Goal: Task Accomplishment & Management: Complete application form

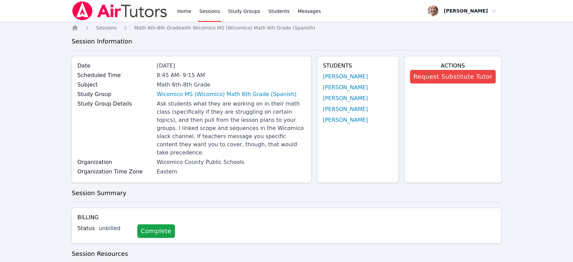
click at [208, 6] on link "Sessions" at bounding box center [209, 11] width 23 height 22
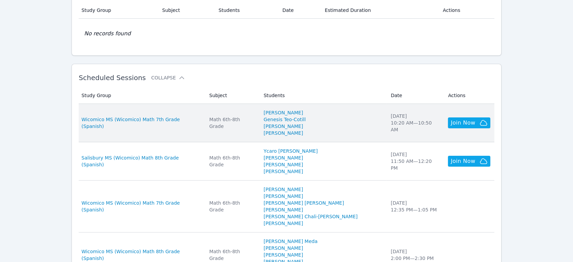
scroll to position [151, 0]
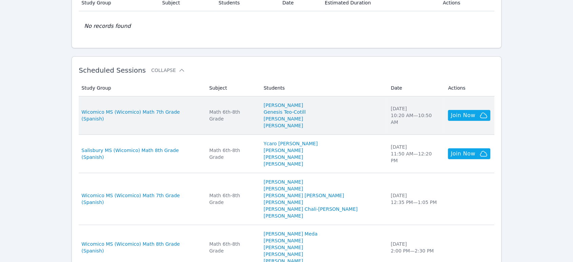
click at [259, 124] on td "Subject Math 6th-8th Grade" at bounding box center [232, 115] width 54 height 38
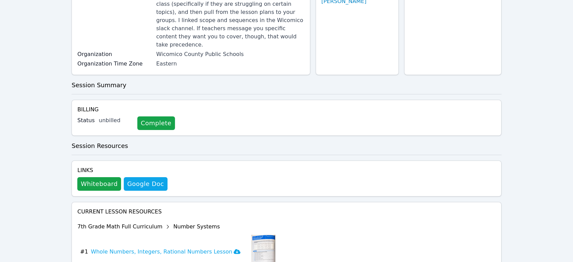
scroll to position [113, 0]
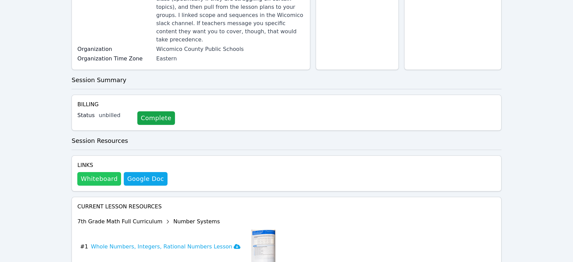
click at [104, 173] on button "Whiteboard" at bounding box center [99, 179] width 44 height 14
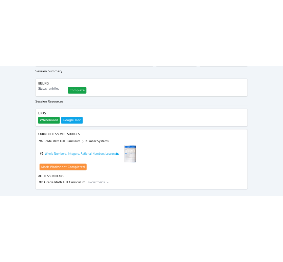
scroll to position [0, 0]
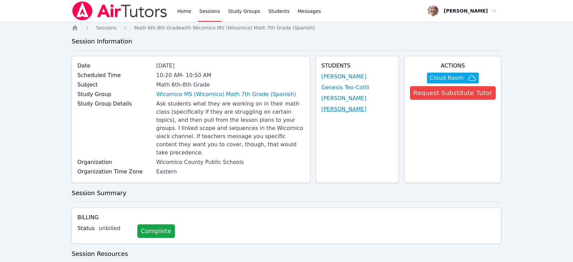
click at [343, 107] on link "[PERSON_NAME]" at bounding box center [343, 109] width 45 height 8
click at [347, 98] on link "Karen Velasquez Aguilar" at bounding box center [343, 98] width 45 height 8
click at [348, 86] on link "Genesis Teo-Cotill" at bounding box center [345, 87] width 48 height 8
click at [353, 75] on link "[PERSON_NAME]" at bounding box center [343, 77] width 45 height 8
click at [452, 73] on button "Cloud Room" at bounding box center [453, 78] width 52 height 11
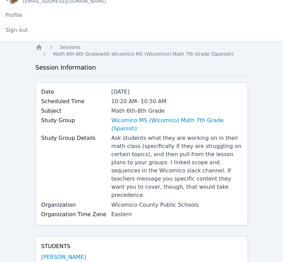
scroll to position [113, 0]
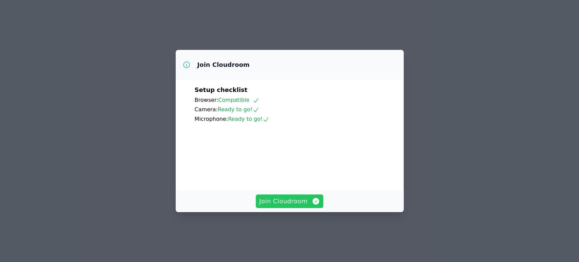
click at [290, 206] on span "Join Cloudroom" at bounding box center [289, 200] width 61 height 9
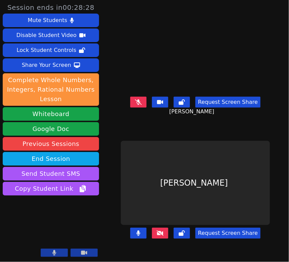
click at [139, 104] on icon at bounding box center [138, 101] width 7 height 5
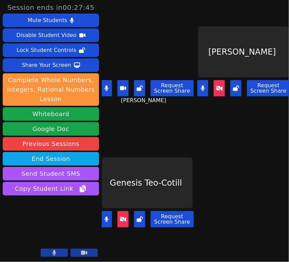
click at [101, 89] on aside "Session ends in 00:27:45 Mute Students Disable Student Video Lock Student Contr…" at bounding box center [51, 131] width 102 height 262
click at [109, 89] on icon at bounding box center [106, 87] width 4 height 5
click at [107, 216] on icon at bounding box center [106, 218] width 4 height 5
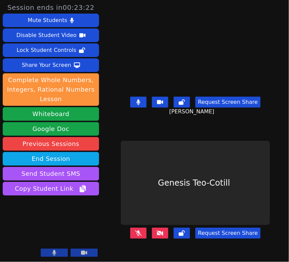
click at [159, 235] on icon at bounding box center [160, 232] width 7 height 5
click at [136, 235] on icon at bounding box center [138, 232] width 7 height 5
click at [136, 102] on button at bounding box center [138, 102] width 16 height 11
click at [138, 112] on div "Request Screen Share Maria Alvarado-Sebastian" at bounding box center [195, 107] width 149 height 27
click at [140, 105] on icon at bounding box center [138, 101] width 7 height 5
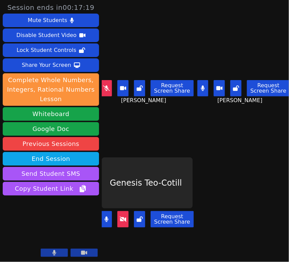
click at [202, 83] on button at bounding box center [202, 88] width 11 height 16
click at [104, 86] on icon at bounding box center [106, 87] width 7 height 5
click at [111, 216] on button at bounding box center [106, 219] width 11 height 16
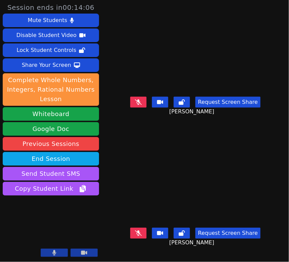
click at [138, 105] on icon at bounding box center [138, 101] width 7 height 5
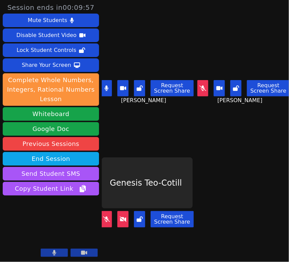
click at [109, 90] on button at bounding box center [106, 88] width 11 height 16
click at [200, 87] on icon at bounding box center [202, 87] width 7 height 5
click at [110, 85] on button at bounding box center [106, 88] width 11 height 16
click at [109, 216] on icon at bounding box center [106, 218] width 7 height 5
click at [119, 214] on button at bounding box center [122, 219] width 11 height 16
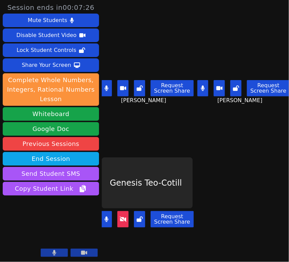
click at [109, 82] on button at bounding box center [106, 88] width 11 height 16
click at [201, 86] on icon at bounding box center [203, 87] width 4 height 5
click at [201, 86] on icon at bounding box center [202, 87] width 7 height 5
click at [201, 85] on icon at bounding box center [203, 87] width 4 height 5
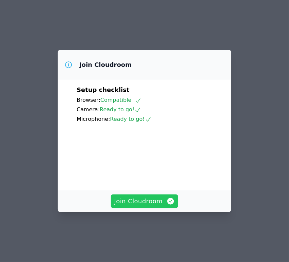
click at [156, 206] on span "Join Cloudroom" at bounding box center [144, 200] width 61 height 9
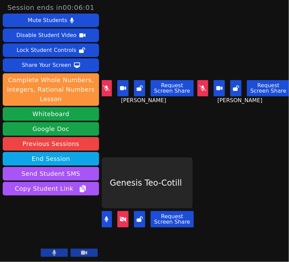
click at [108, 216] on icon at bounding box center [106, 218] width 4 height 5
drag, startPoint x: 197, startPoint y: 91, endPoint x: 185, endPoint y: 92, distance: 11.9
click at [197, 91] on button at bounding box center [202, 88] width 11 height 16
click at [104, 86] on icon at bounding box center [106, 87] width 7 height 5
click at [108, 218] on button at bounding box center [106, 219] width 11 height 16
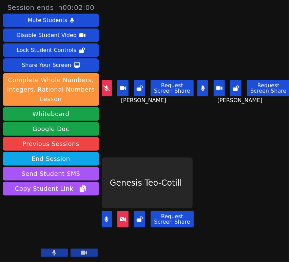
click at [110, 89] on icon at bounding box center [106, 87] width 7 height 5
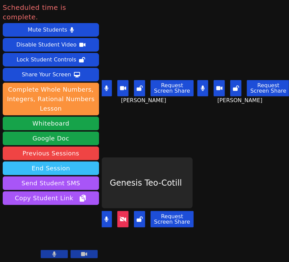
click at [33, 161] on button "End Session" at bounding box center [51, 168] width 96 height 14
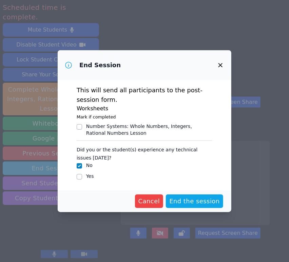
click at [77, 176] on input "Yes" at bounding box center [79, 176] width 5 height 5
checkbox input "true"
checkbox input "false"
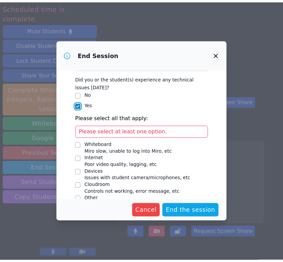
scroll to position [71, 0]
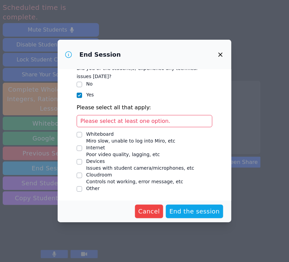
click at [80, 163] on input "Devices Issues with student camera/microphones, etc" at bounding box center [79, 161] width 5 height 5
checkbox input "true"
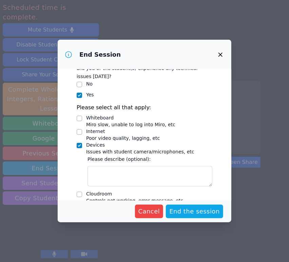
click at [106, 172] on textarea "Devices Issues with student camera/microphones, etc" at bounding box center [149, 176] width 125 height 20
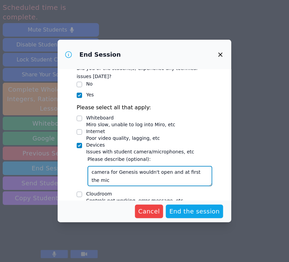
type textarea "camera for Genesis wouldn't open and at first the mic"
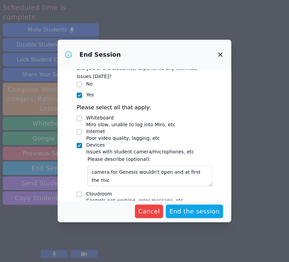
click at [79, 117] on input "Whiteboard Miro slow, unable to log into Miro, etc" at bounding box center [79, 118] width 5 height 5
checkbox input "true"
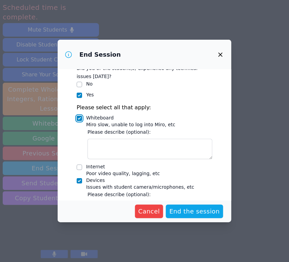
click at [122, 147] on textarea "Whiteboard Miro slow, unable to log into Miro, etc" at bounding box center [149, 149] width 125 height 20
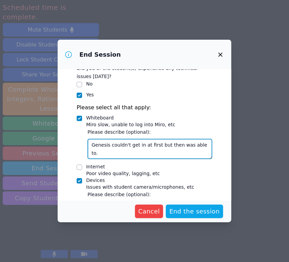
type textarea "Genesis couldn't get in at first but then was able to."
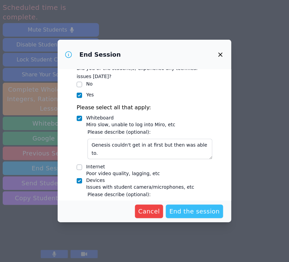
click at [193, 211] on span "End the session" at bounding box center [194, 211] width 51 height 9
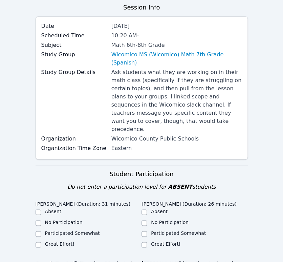
scroll to position [188, 0]
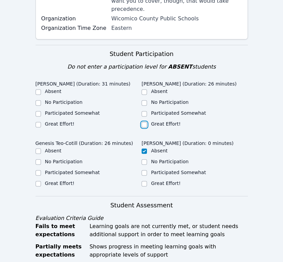
click at [144, 122] on input "Great Effort!" at bounding box center [144, 124] width 5 height 5
checkbox input "true"
click at [38, 122] on input "Great Effort!" at bounding box center [38, 124] width 5 height 5
checkbox input "true"
click at [40, 181] on input "Great Effort!" at bounding box center [38, 183] width 5 height 5
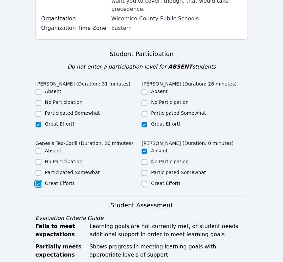
checkbox input "true"
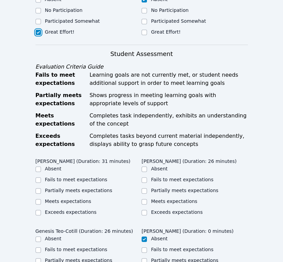
scroll to position [414, 0]
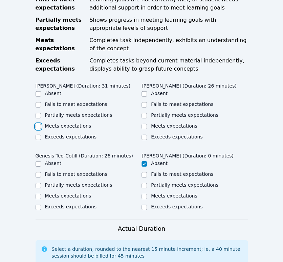
click at [38, 124] on input "Meets expectations" at bounding box center [38, 126] width 5 height 5
checkbox input "true"
click at [143, 124] on input "Meets expectations" at bounding box center [144, 126] width 5 height 5
checkbox input "true"
click at [37, 194] on input "Meets expectations" at bounding box center [38, 196] width 5 height 5
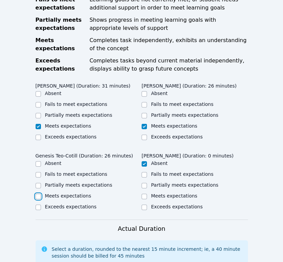
checkbox input "true"
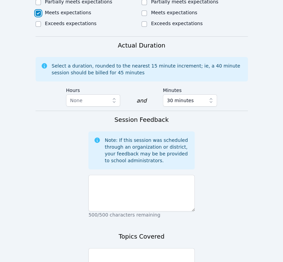
scroll to position [603, 0]
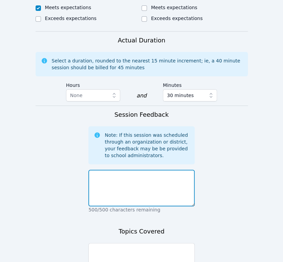
click at [148, 170] on textarea at bounding box center [142, 188] width 106 height 37
click at [126, 170] on textarea "We were able to finish the getting to know you activity" at bounding box center [142, 188] width 106 height 37
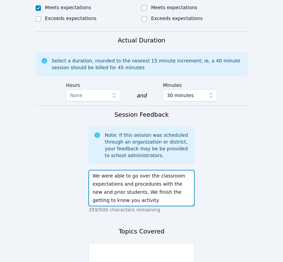
click at [141, 170] on textarea "We were able to go over the classroom expectations and procedures with the new …" at bounding box center [142, 188] width 106 height 37
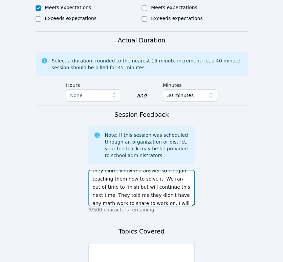
scroll to position [70, 0]
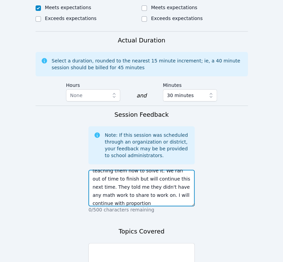
click at [155, 170] on textarea "We were able to go over the classroom expectations and procedures with the new …" at bounding box center [142, 188] width 106 height 37
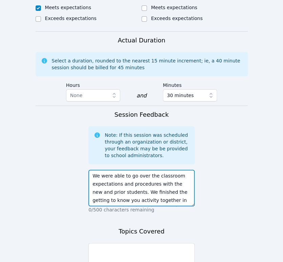
scroll to position [0, 0]
click at [100, 170] on textarea "We were able to go over the classroom expectations and procedures with the new …" at bounding box center [142, 188] width 106 height 37
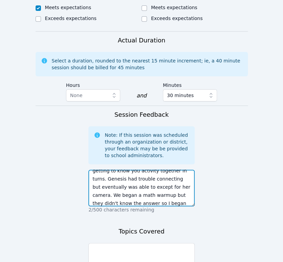
scroll to position [62, 0]
type textarea "We were able to go over the classroom expectations and procedures with the new …"
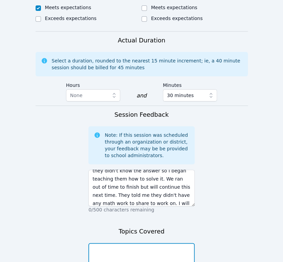
click at [119, 243] on textarea at bounding box center [142, 261] width 106 height 37
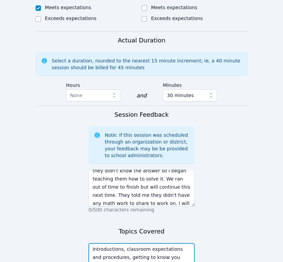
scroll to position [5, 0]
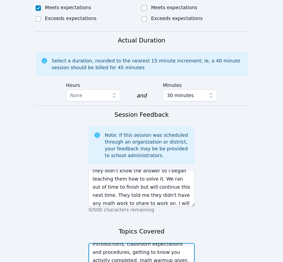
click at [164, 244] on textarea "Introductions, classroom expectations and procedures, getting to know you activ…" at bounding box center [142, 261] width 106 height 37
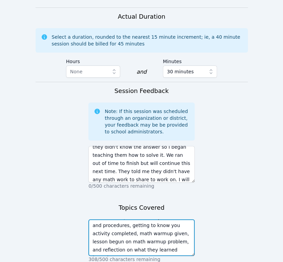
scroll to position [659, 0]
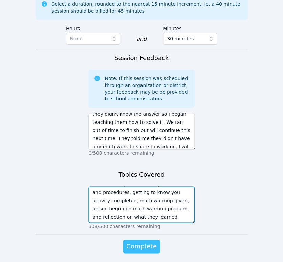
type textarea "Introductions, classroom expectations and procedures, getting to know you activ…"
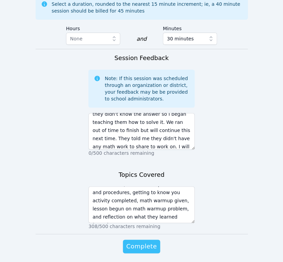
click at [153, 239] on button "Complete" at bounding box center [141, 246] width 37 height 14
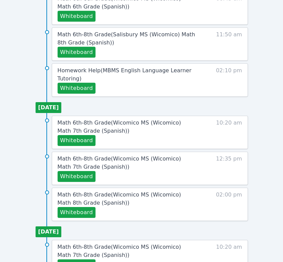
scroll to position [491, 0]
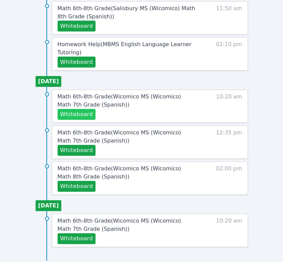
click at [79, 116] on button "Whiteboard" at bounding box center [77, 114] width 38 height 11
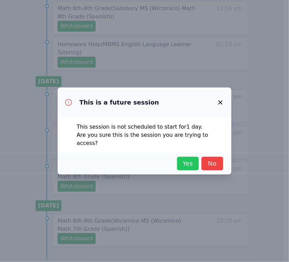
click at [184, 162] on span "Yes" at bounding box center [187, 163] width 15 height 9
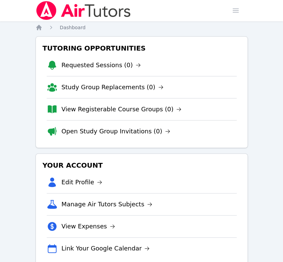
scroll to position [0, 0]
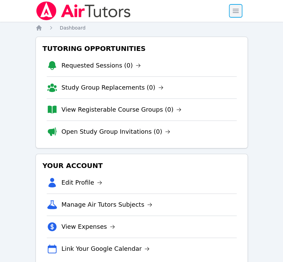
click at [238, 10] on span "button" at bounding box center [236, 10] width 15 height 15
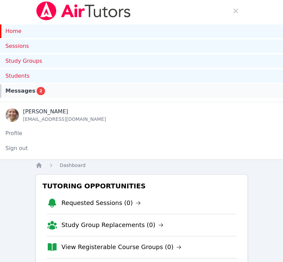
click at [29, 89] on span "Messages" at bounding box center [20, 91] width 30 height 8
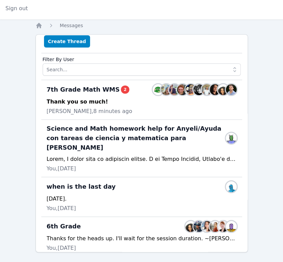
scroll to position [143, 0]
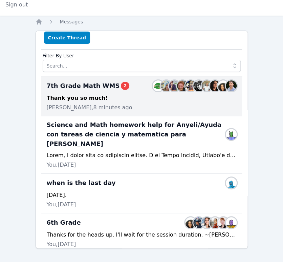
click at [140, 101] on div "Thank you so much!" at bounding box center [142, 98] width 190 height 8
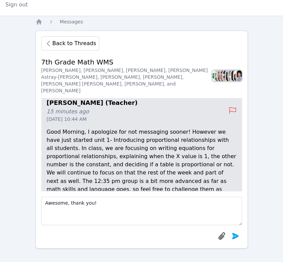
scroll to position [-38, 0]
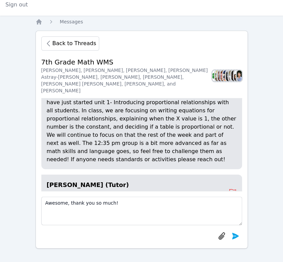
click at [116, 206] on textarea "Awesome, thank you so much!" at bounding box center [141, 210] width 201 height 28
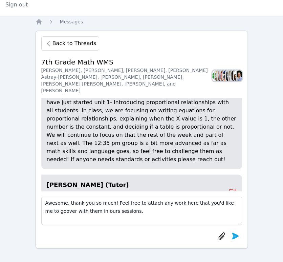
click at [51, 211] on textarea "Awesome, thank you so much! Feel free to attach any work here that you'd like m…" at bounding box center [141, 210] width 201 height 28
click at [113, 212] on textarea "Awesome, thank you so much! Feel free to attach any work here that you'd like m…" at bounding box center [141, 210] width 201 height 28
type textarea "Awesome, thank you so much! Feel free to attach any work here that you'd like m…"
click at [233, 233] on icon "submit" at bounding box center [235, 235] width 7 height 6
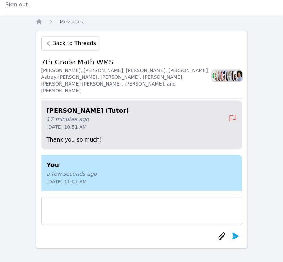
scroll to position [-45, 0]
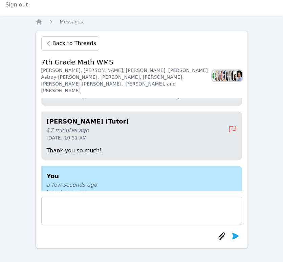
click at [65, 44] on span "Back to Threads" at bounding box center [75, 43] width 44 height 8
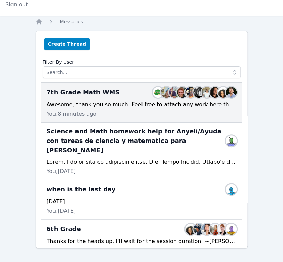
scroll to position [0, 0]
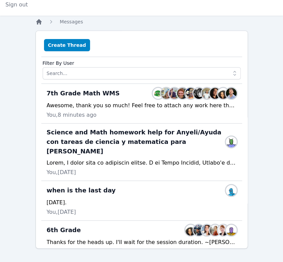
click at [38, 22] on icon "Breadcrumb" at bounding box center [38, 21] width 5 height 5
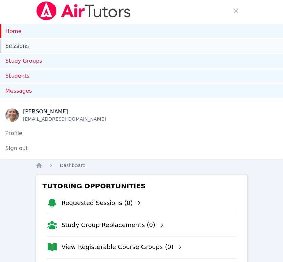
click at [20, 48] on link "Sessions" at bounding box center [141, 46] width 283 height 14
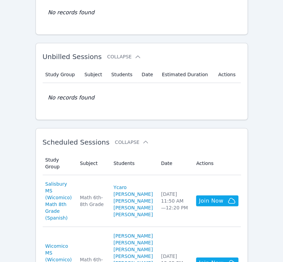
scroll to position [263, 0]
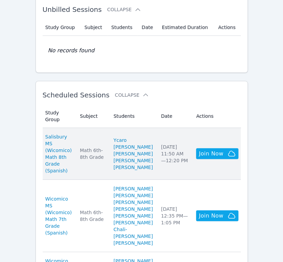
click at [98, 143] on td "Subject Math 6th-8th Grade" at bounding box center [93, 153] width 34 height 52
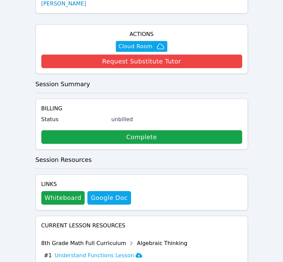
scroll to position [414, 0]
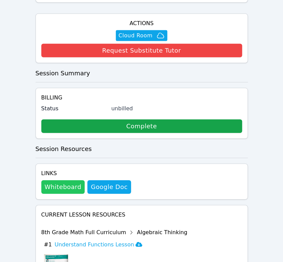
click at [67, 180] on button "Whiteboard" at bounding box center [63, 187] width 44 height 14
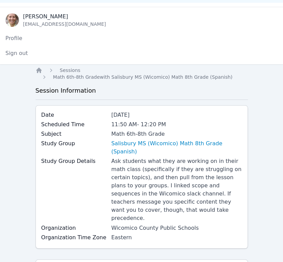
scroll to position [0, 0]
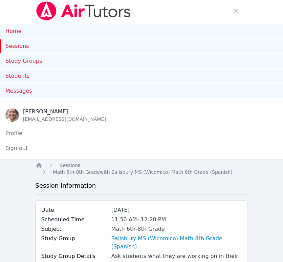
click at [21, 47] on link "Sessions" at bounding box center [141, 46] width 283 height 14
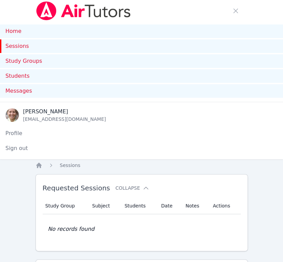
click at [12, 45] on link "Sessions" at bounding box center [141, 46] width 283 height 14
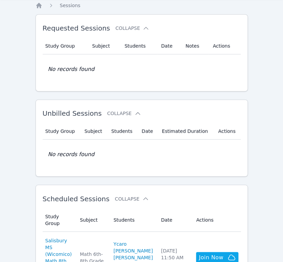
scroll to position [263, 0]
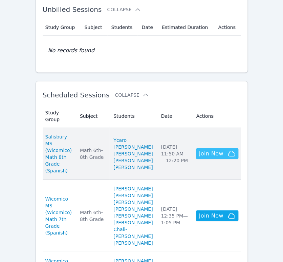
click at [216, 157] on span "Join Now" at bounding box center [211, 153] width 24 height 8
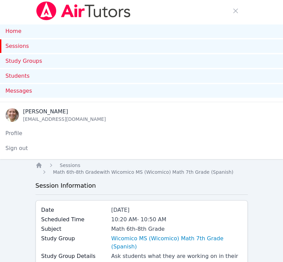
scroll to position [113, 0]
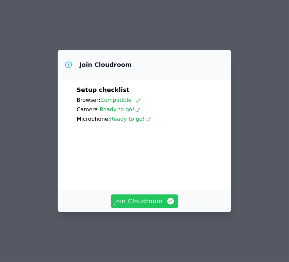
click at [159, 206] on span "Join Cloudroom" at bounding box center [144, 200] width 61 height 9
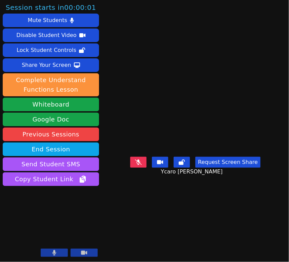
click at [143, 168] on button at bounding box center [138, 162] width 16 height 11
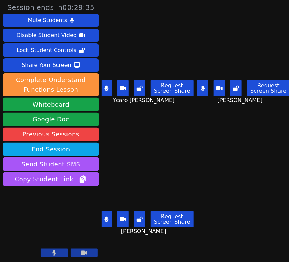
click at [201, 86] on icon at bounding box center [203, 87] width 4 height 5
click at [104, 86] on button at bounding box center [106, 88] width 11 height 16
click at [202, 80] on button at bounding box center [202, 88] width 11 height 16
click at [110, 214] on button at bounding box center [106, 219] width 11 height 16
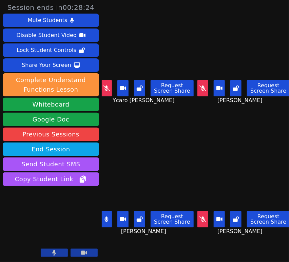
drag, startPoint x: 106, startPoint y: 211, endPoint x: 113, endPoint y: 209, distance: 7.3
click at [106, 216] on icon at bounding box center [106, 218] width 4 height 5
click at [200, 216] on icon at bounding box center [202, 218] width 7 height 5
click at [201, 216] on icon at bounding box center [203, 218] width 4 height 5
click at [199, 87] on icon at bounding box center [202, 87] width 7 height 5
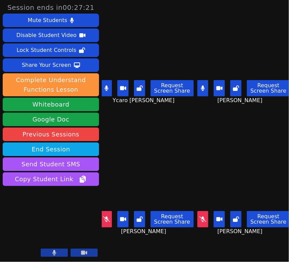
drag, startPoint x: 199, startPoint y: 87, endPoint x: 193, endPoint y: 85, distance: 7.0
click at [201, 87] on icon at bounding box center [203, 87] width 4 height 5
click at [107, 85] on icon at bounding box center [106, 87] width 4 height 5
drag, startPoint x: 106, startPoint y: 212, endPoint x: 115, endPoint y: 208, distance: 10.2
click at [105, 216] on icon at bounding box center [106, 218] width 7 height 5
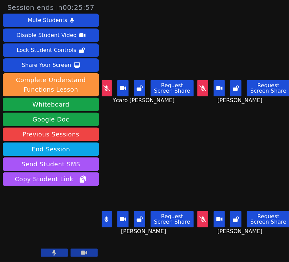
click at [110, 86] on icon at bounding box center [106, 87] width 7 height 5
click at [199, 86] on icon at bounding box center [202, 87] width 7 height 5
click at [204, 216] on button at bounding box center [202, 219] width 11 height 16
click at [198, 211] on button at bounding box center [202, 219] width 11 height 16
click at [201, 89] on icon at bounding box center [203, 87] width 4 height 5
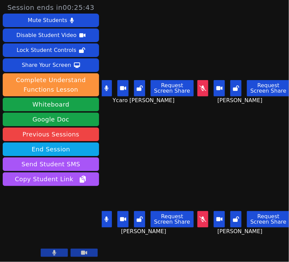
click at [106, 87] on icon at bounding box center [106, 87] width 4 height 5
click at [109, 80] on button at bounding box center [106, 88] width 11 height 16
click at [200, 85] on icon at bounding box center [202, 87] width 7 height 5
click at [200, 216] on icon at bounding box center [202, 218] width 7 height 5
drag, startPoint x: 113, startPoint y: 94, endPoint x: 107, endPoint y: 92, distance: 5.8
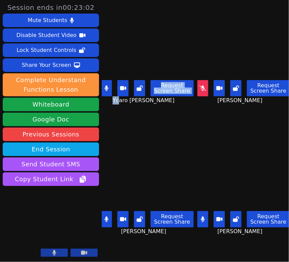
click at [107, 92] on div "Request Screen Share Ycaro Eduardo Maricato Vieira" at bounding box center [147, 90] width 91 height 27
click at [106, 92] on button at bounding box center [106, 88] width 11 height 16
click at [201, 216] on icon at bounding box center [203, 218] width 4 height 5
click at [106, 216] on icon at bounding box center [106, 218] width 4 height 5
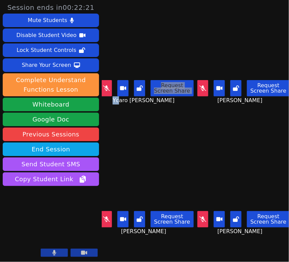
click at [109, 87] on icon at bounding box center [106, 87] width 7 height 5
click at [199, 87] on icon at bounding box center [202, 87] width 7 height 5
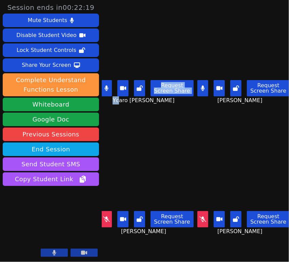
click at [199, 217] on button at bounding box center [202, 219] width 11 height 16
click at [111, 214] on button at bounding box center [106, 219] width 11 height 16
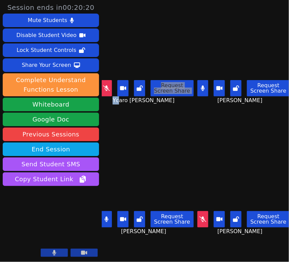
click at [200, 218] on button at bounding box center [202, 219] width 11 height 16
click at [108, 85] on icon at bounding box center [106, 87] width 7 height 5
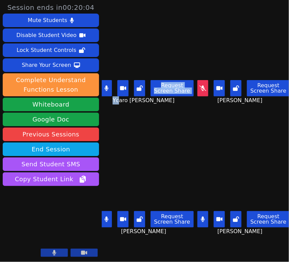
click at [203, 89] on button at bounding box center [202, 88] width 11 height 16
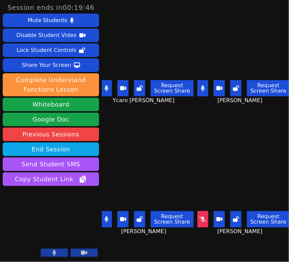
drag, startPoint x: 193, startPoint y: 215, endPoint x: 196, endPoint y: 214, distance: 3.9
click at [193, 215] on main "Ycaro Eduardo Maricato Vieira Request Screen Share Ycaro Eduardo Maricato Vieir…" at bounding box center [195, 131] width 187 height 262
click at [202, 216] on icon at bounding box center [202, 218] width 7 height 5
click at [203, 216] on icon at bounding box center [202, 218] width 7 height 5
click at [199, 216] on icon at bounding box center [202, 218] width 7 height 5
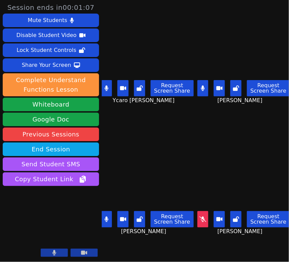
click at [201, 211] on button at bounding box center [202, 219] width 11 height 16
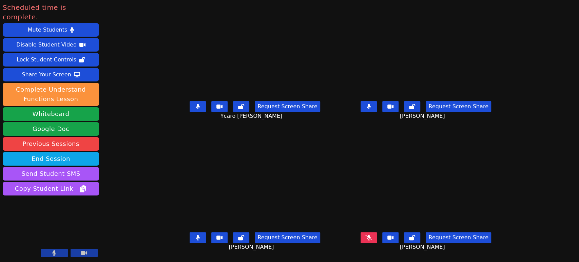
click at [289, 238] on button at bounding box center [368, 237] width 16 height 11
click at [86, 152] on button "End Session" at bounding box center [51, 159] width 96 height 14
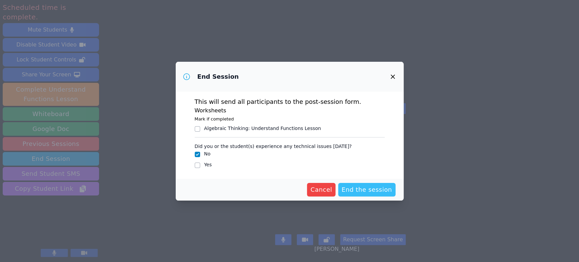
click at [289, 189] on span "End the session" at bounding box center [366, 189] width 51 height 9
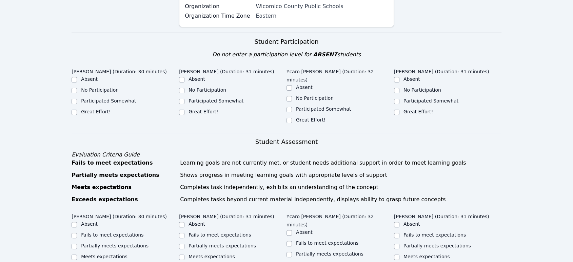
scroll to position [151, 0]
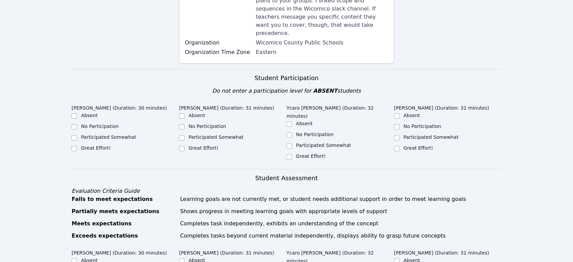
click at [87, 134] on label "Participated Somewhat" at bounding box center [108, 136] width 55 height 5
click at [77, 135] on input "Participated Somewhat" at bounding box center [74, 137] width 5 height 5
checkbox input "true"
click at [180, 146] on input "Great Effort!" at bounding box center [181, 148] width 5 height 5
checkbox input "true"
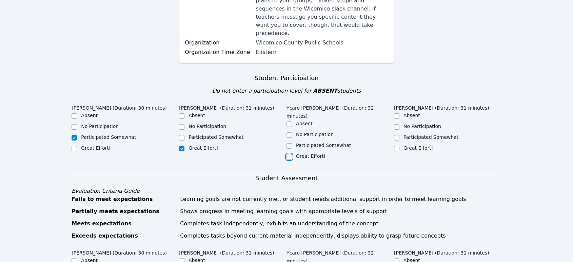
click at [288, 154] on input "Great Effort!" at bounding box center [289, 156] width 5 height 5
checkbox input "true"
click at [289, 146] on input "Great Effort!" at bounding box center [396, 148] width 5 height 5
checkbox input "true"
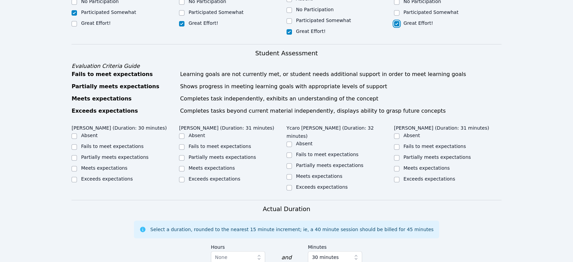
scroll to position [301, 0]
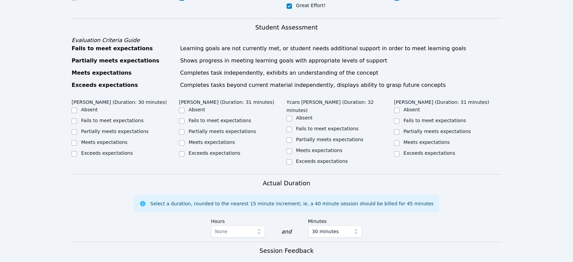
click at [111, 139] on label "Meets expectations" at bounding box center [104, 141] width 46 height 5
click at [77, 140] on input "Meets expectations" at bounding box center [74, 142] width 5 height 5
checkbox input "true"
click at [195, 129] on label "Partially meets expectations" at bounding box center [222, 131] width 67 height 5
click at [184, 129] on input "Partially meets expectations" at bounding box center [181, 131] width 5 height 5
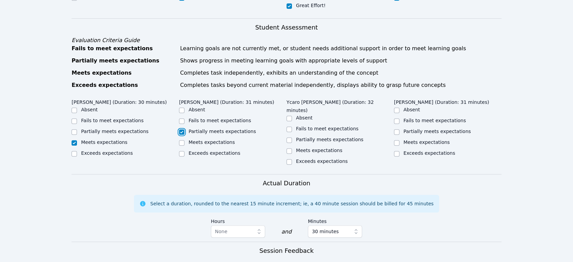
checkbox input "true"
click at [289, 129] on input "Partially meets expectations" at bounding box center [396, 131] width 5 height 5
checkbox input "true"
click at [289, 137] on label "Partially meets expectations" at bounding box center [329, 139] width 67 height 5
click at [289, 137] on input "Partially meets expectations" at bounding box center [289, 139] width 5 height 5
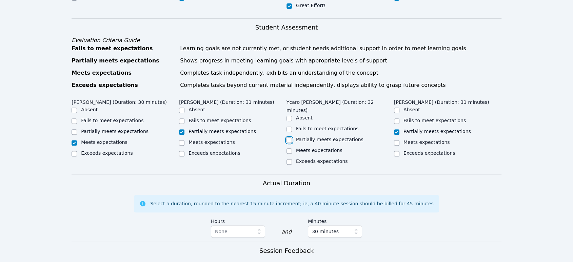
checkbox input "true"
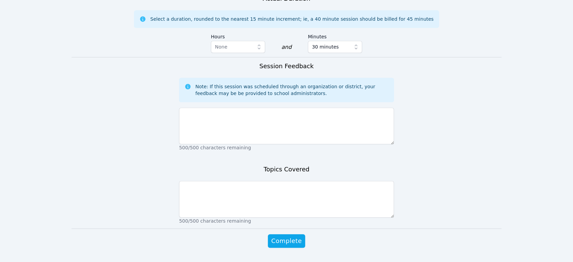
scroll to position [487, 0]
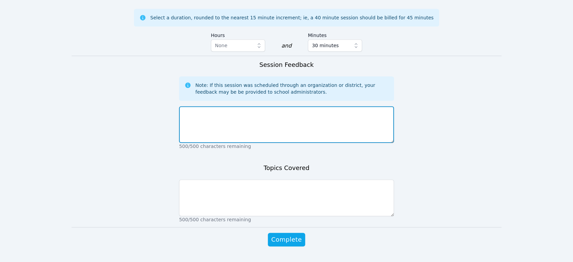
click at [289, 107] on textarea at bounding box center [286, 124] width 215 height 37
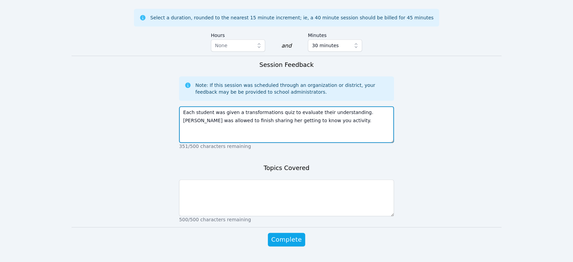
click at [289, 106] on textarea "Each student was given a transformations quiz to evaluate their understanding. …" at bounding box center [286, 124] width 215 height 37
drag, startPoint x: 350, startPoint y: 96, endPoint x: 171, endPoint y: 88, distance: 178.5
click at [289, 106] on textarea "Jimena was allowed to finish sharing her getting to know you activity." at bounding box center [286, 124] width 215 height 37
paste textarea "Each student was given a transformations quiz to evaluate their understanding."
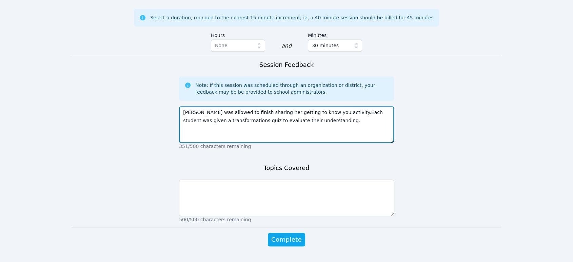
click at [289, 106] on textarea "Jimena was allowed to finish sharing her getting to know you activity.Each stud…" at bounding box center [286, 124] width 215 height 37
click at [289, 106] on textarea "Jimena was allowed to finish sharing her getting to know you activity. Each stu…" at bounding box center [286, 124] width 215 height 37
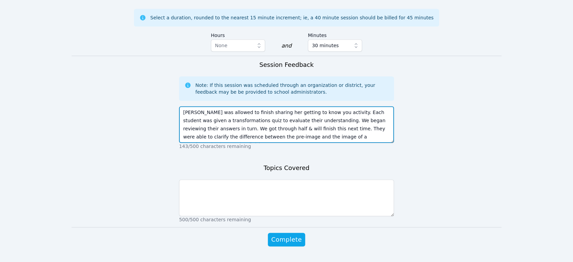
click at [289, 113] on textarea "Jimena was allowed to finish sharing her getting to know you activity. Each stu…" at bounding box center [286, 124] width 215 height 37
click at [289, 111] on textarea "Jimena was allowed to finish sharing her getting to know you activity. Each stu…" at bounding box center [286, 124] width 215 height 37
click at [289, 109] on textarea "Jimena was allowed to finish sharing her getting to know you activity. Each stu…" at bounding box center [286, 124] width 215 height 37
drag, startPoint x: 293, startPoint y: 121, endPoint x: 264, endPoint y: 119, distance: 28.9
click at [264, 119] on textarea "Jimena was allowed to finish sharing her getting to know you activity. Each stu…" at bounding box center [286, 124] width 215 height 37
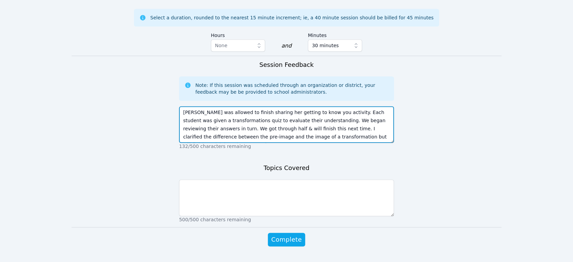
click at [281, 111] on textarea "Jimena was allowed to finish sharing her getting to know you activity. Each stu…" at bounding box center [286, 124] width 215 height 37
click at [289, 121] on textarea "Jimena was allowed to finish sharing her getting to know you activity. Each stu…" at bounding box center [286, 124] width 215 height 37
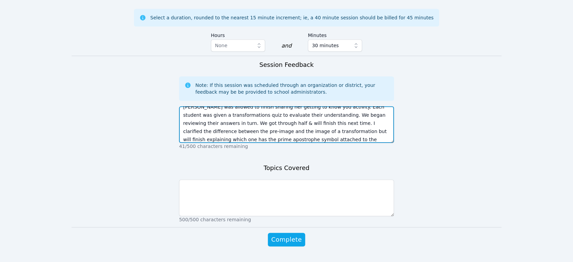
type textarea "Jimena was allowed to finish sharing her getting to know you activity. Each stu…"
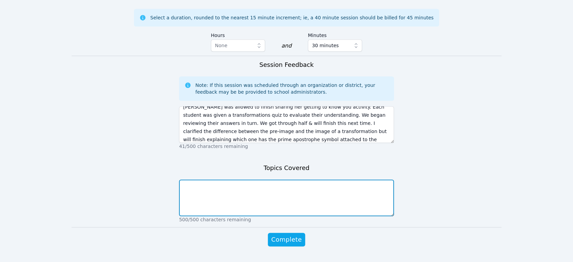
click at [289, 179] on textarea at bounding box center [286, 197] width 215 height 37
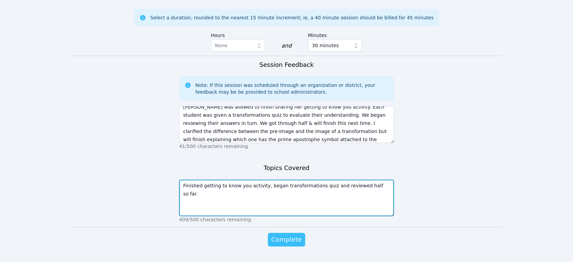
type textarea "Finished getting to know you activity, began transformations quiz and reviewed …"
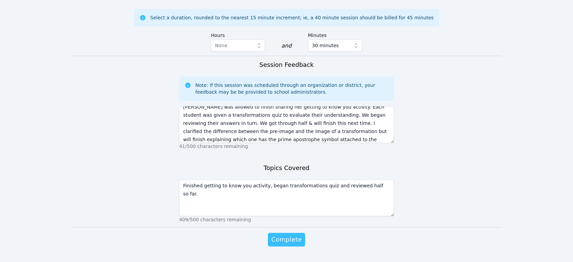
click at [289, 235] on span "Complete" at bounding box center [286, 239] width 31 height 9
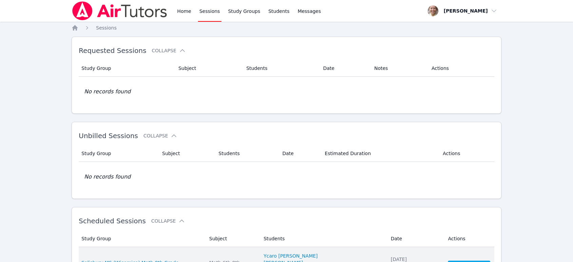
scroll to position [126, 0]
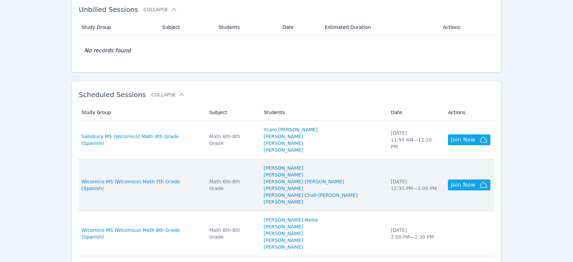
click at [205, 170] on td "Study Group Wicomico MS (Wicomico) Math 7th Grade (Spanish)" at bounding box center [142, 185] width 126 height 52
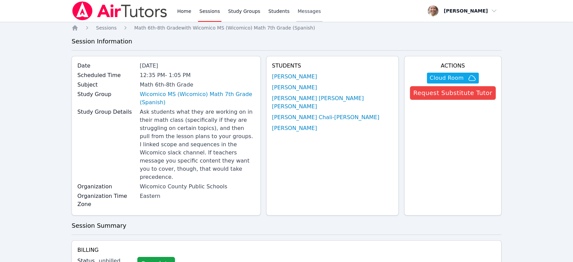
click at [298, 10] on span "Messages" at bounding box center [309, 11] width 23 height 7
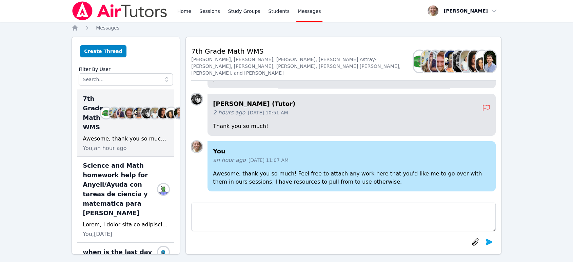
click at [475, 166] on div "You an hour ago [DATE] 11:07 AM Awesome, thank you so much! Feel free to attach…" at bounding box center [352, 166] width 288 height 50
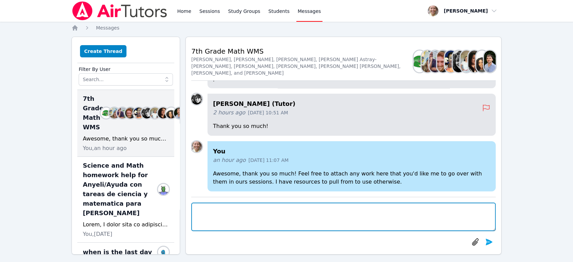
click at [421, 215] on textarea at bounding box center [343, 216] width 304 height 28
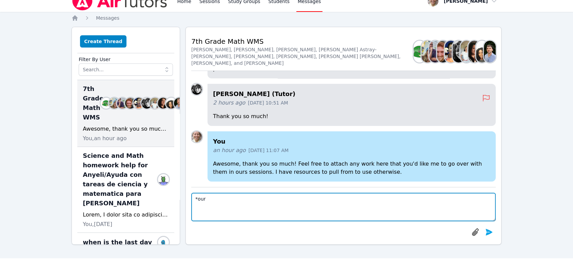
scroll to position [14, 0]
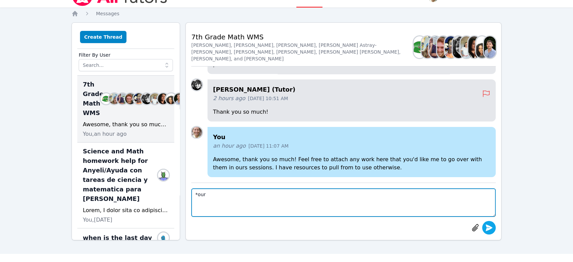
type textarea "*our"
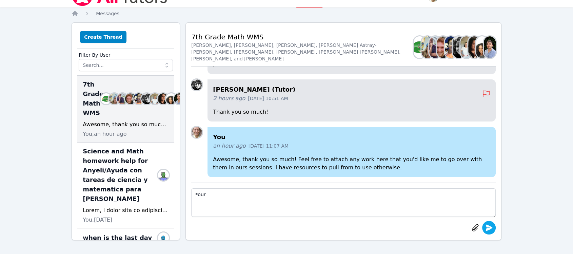
click at [488, 222] on button "submit" at bounding box center [489, 228] width 14 height 14
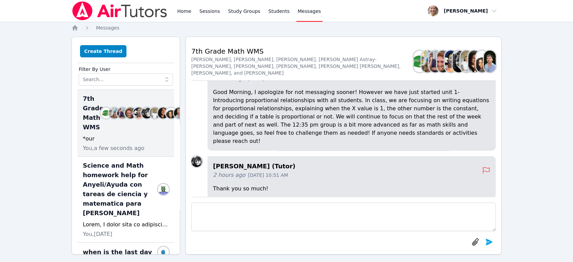
scroll to position [-113, 0]
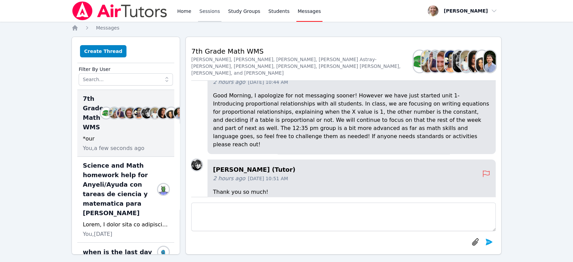
click at [208, 11] on link "Sessions" at bounding box center [209, 11] width 23 height 22
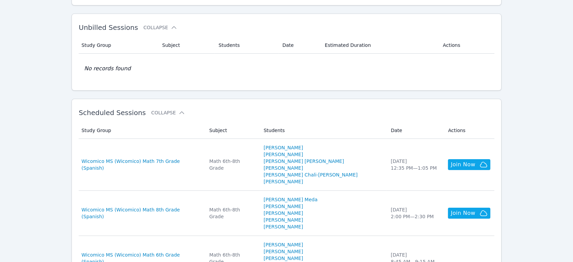
scroll to position [113, 0]
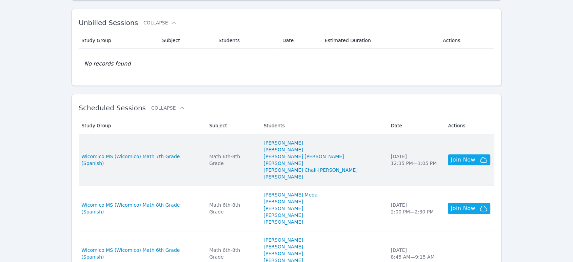
click at [194, 167] on td "Study Group Wicomico MS (Wicomico) Math 7th Grade (Spanish)" at bounding box center [142, 160] width 126 height 52
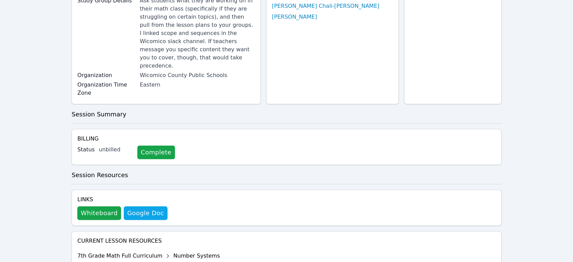
scroll to position [113, 0]
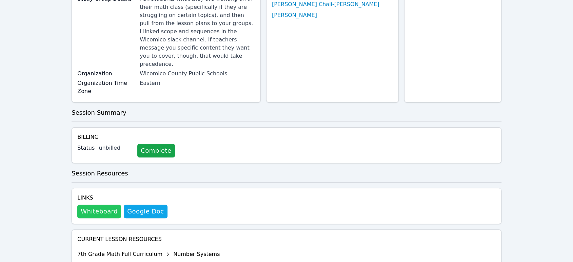
click at [111, 204] on button "Whiteboard" at bounding box center [99, 211] width 44 height 14
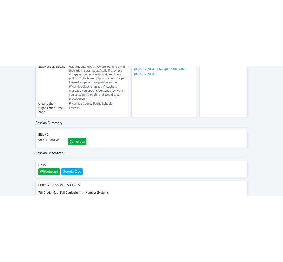
scroll to position [0, 0]
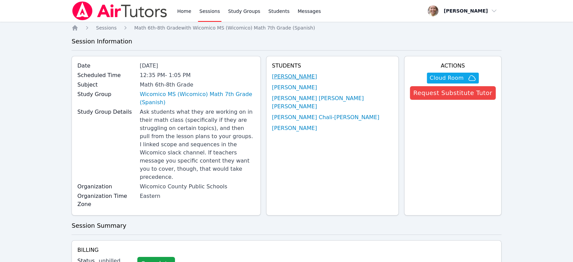
click at [317, 74] on link "[PERSON_NAME]" at bounding box center [294, 77] width 45 height 8
click at [317, 84] on link "[PERSON_NAME]" at bounding box center [294, 87] width 45 height 8
click at [337, 99] on link "[PERSON_NAME] [PERSON_NAME] [PERSON_NAME]" at bounding box center [332, 102] width 121 height 16
click at [339, 113] on link "[PERSON_NAME] Chali-[PERSON_NAME]" at bounding box center [325, 117] width 107 height 8
click at [317, 124] on link "[PERSON_NAME]" at bounding box center [294, 128] width 45 height 8
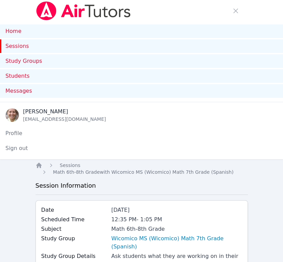
click at [7, 46] on link "Sessions" at bounding box center [141, 46] width 283 height 14
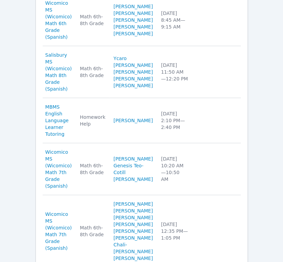
scroll to position [565, 0]
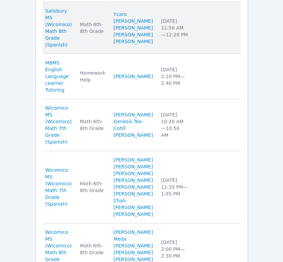
click at [168, 54] on td "Date [DATE] 11:50 AM — 12:20 PM" at bounding box center [174, 28] width 35 height 52
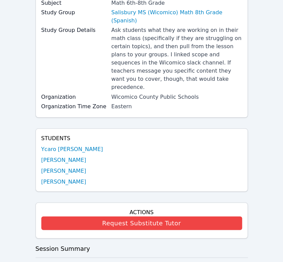
scroll to position [377, 0]
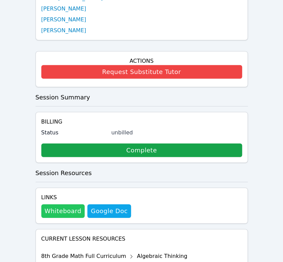
click at [68, 204] on button "Whiteboard" at bounding box center [63, 211] width 44 height 14
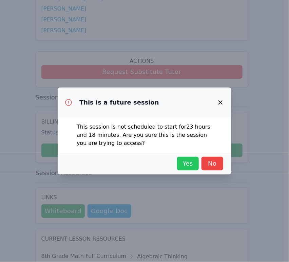
click at [184, 167] on span "Yes" at bounding box center [187, 163] width 15 height 9
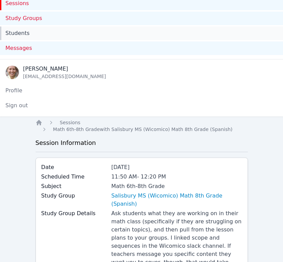
scroll to position [0, 0]
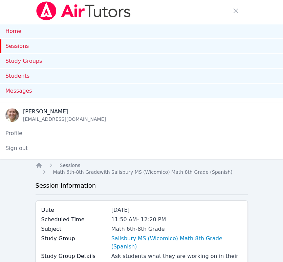
click at [18, 47] on link "Sessions" at bounding box center [141, 46] width 283 height 14
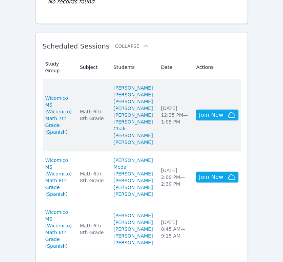
scroll to position [301, 0]
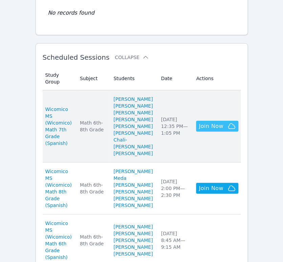
click at [207, 122] on span "Join Now" at bounding box center [211, 126] width 24 height 8
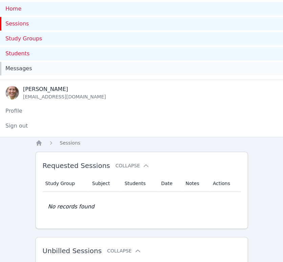
scroll to position [0, 0]
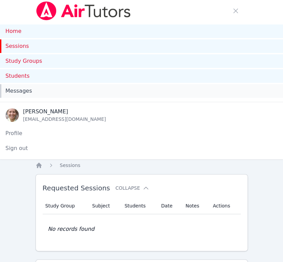
click at [14, 89] on span "Messages" at bounding box center [18, 91] width 26 height 8
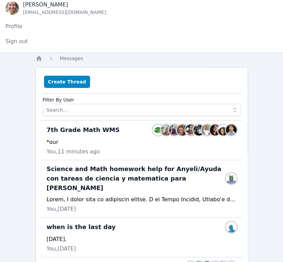
scroll to position [106, 0]
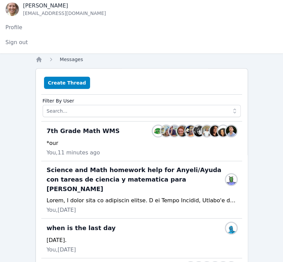
click at [71, 60] on span "Messages" at bounding box center [71, 59] width 23 height 5
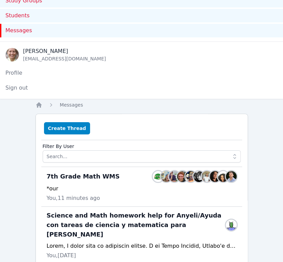
scroll to position [0, 0]
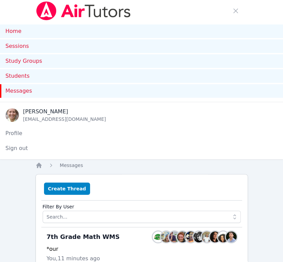
click at [20, 92] on span "Messages" at bounding box center [18, 91] width 26 height 8
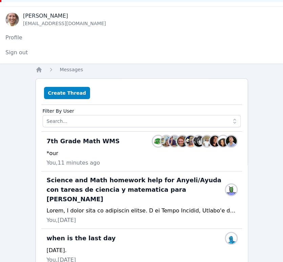
scroll to position [143, 0]
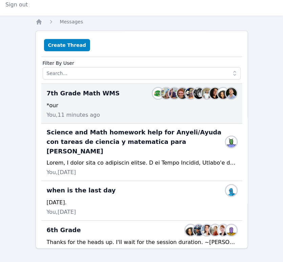
click at [141, 104] on div "*our" at bounding box center [142, 105] width 190 height 8
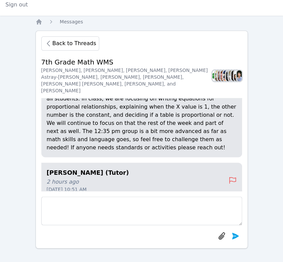
scroll to position [-188, 0]
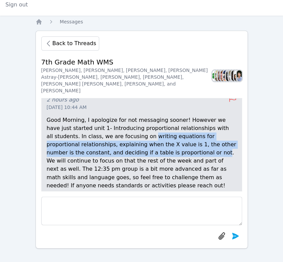
drag, startPoint x: 142, startPoint y: 153, endPoint x: 107, endPoint y: 137, distance: 38.1
click at [107, 137] on p "Good Morning, I apologize for not messaging sooner! However we have just starte…" at bounding box center [142, 152] width 190 height 73
copy p "writing equations for proportional relationships, explaining when the X value i…"
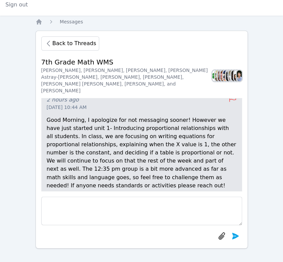
click at [263, 120] on div "Home Sessions Study Groups Students Messages Open user menu [PERSON_NAME] Open …" at bounding box center [141, 59] width 283 height 405
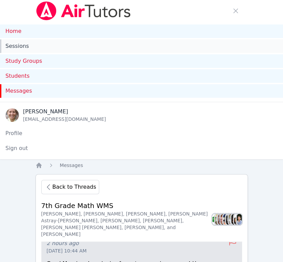
click at [2, 46] on link "Sessions" at bounding box center [141, 46] width 283 height 14
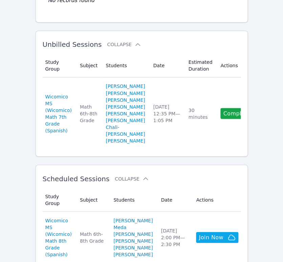
scroll to position [226, 0]
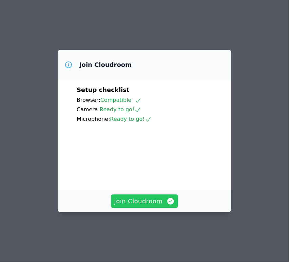
click at [146, 206] on button "Join Cloudroom" at bounding box center [144, 201] width 67 height 14
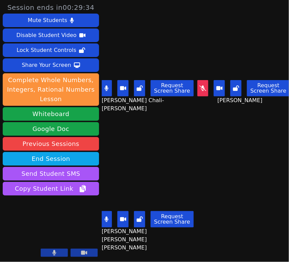
click at [110, 91] on button at bounding box center [106, 88] width 11 height 16
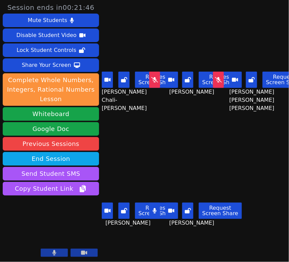
click at [154, 81] on button at bounding box center [154, 80] width 11 height 16
click at [215, 77] on icon at bounding box center [218, 79] width 7 height 5
click at [215, 80] on icon at bounding box center [218, 79] width 7 height 5
click at [215, 79] on icon at bounding box center [218, 79] width 7 height 5
click at [215, 78] on icon at bounding box center [218, 79] width 7 height 5
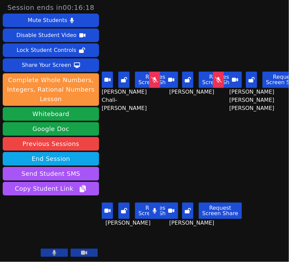
click at [217, 80] on button at bounding box center [218, 80] width 11 height 16
click at [152, 79] on icon at bounding box center [154, 79] width 7 height 5
click at [154, 80] on icon at bounding box center [154, 79] width 7 height 5
click at [213, 81] on button at bounding box center [218, 80] width 11 height 16
click at [214, 83] on button at bounding box center [218, 80] width 11 height 16
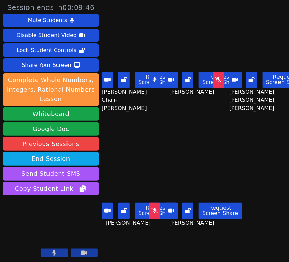
click at [215, 77] on icon at bounding box center [218, 79] width 7 height 5
drag, startPoint x: 153, startPoint y: 210, endPoint x: 147, endPoint y: 200, distance: 11.4
click at [153, 210] on button at bounding box center [154, 210] width 11 height 16
click at [214, 74] on button at bounding box center [218, 80] width 11 height 16
click at [189, 208] on icon at bounding box center [188, 210] width 6 height 5
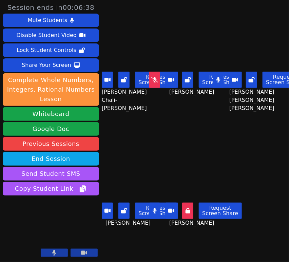
click at [250, 78] on icon at bounding box center [252, 79] width 6 height 5
click at [126, 208] on icon at bounding box center [124, 210] width 6 height 5
click at [217, 79] on icon at bounding box center [218, 79] width 4 height 5
drag, startPoint x: 184, startPoint y: 209, endPoint x: 189, endPoint y: 209, distance: 4.1
click at [189, 209] on button at bounding box center [187, 210] width 11 height 16
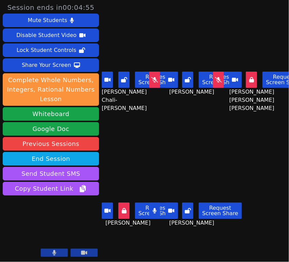
click at [126, 211] on button at bounding box center [123, 210] width 11 height 16
click at [152, 209] on button at bounding box center [154, 210] width 11 height 16
click at [249, 80] on button at bounding box center [251, 80] width 11 height 16
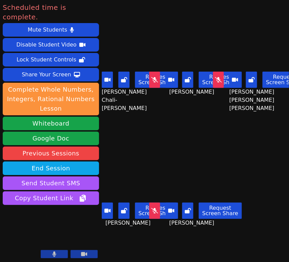
drag, startPoint x: 152, startPoint y: 207, endPoint x: 141, endPoint y: 127, distance: 80.3
click at [152, 208] on icon at bounding box center [154, 210] width 7 height 5
click at [153, 77] on icon at bounding box center [154, 79] width 7 height 5
click at [215, 78] on icon at bounding box center [218, 79] width 7 height 5
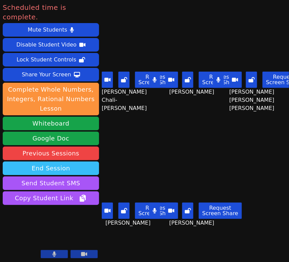
click at [43, 161] on button "End Session" at bounding box center [51, 168] width 96 height 14
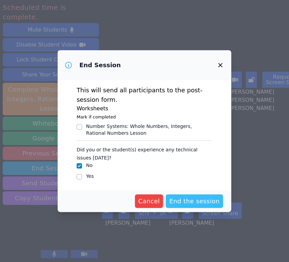
click at [181, 205] on span "End the session" at bounding box center [194, 200] width 51 height 9
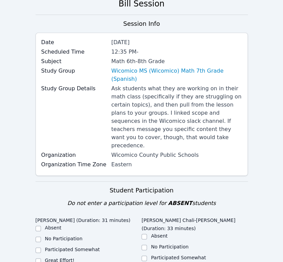
scroll to position [151, 0]
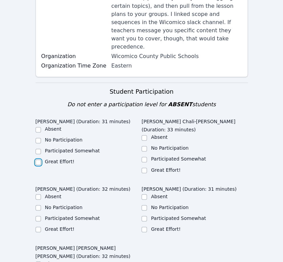
click at [39, 159] on input "Great Effort!" at bounding box center [38, 161] width 5 height 5
checkbox input "true"
click at [145, 168] on input "Great Effort!" at bounding box center [144, 170] width 5 height 5
checkbox input "true"
click at [59, 226] on label "Great Effort!" at bounding box center [60, 228] width 30 height 5
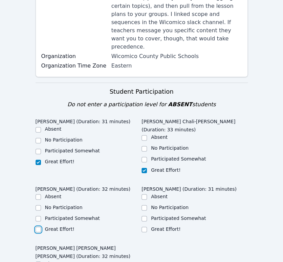
click at [41, 227] on input "Great Effort!" at bounding box center [38, 229] width 5 height 5
checkbox input "true"
click at [145, 227] on input "Great Effort!" at bounding box center [144, 229] width 5 height 5
checkbox input "true"
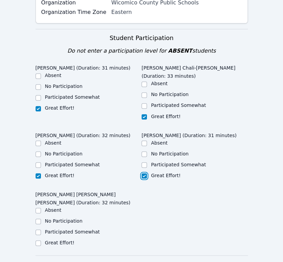
scroll to position [263, 0]
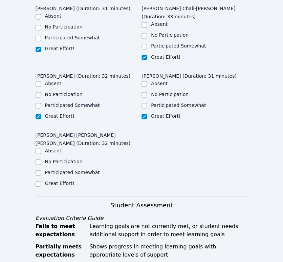
click at [64, 180] on label "Great Effort!" at bounding box center [60, 182] width 30 height 5
click at [41, 181] on input "Great Effort!" at bounding box center [38, 183] width 5 height 5
checkbox input "true"
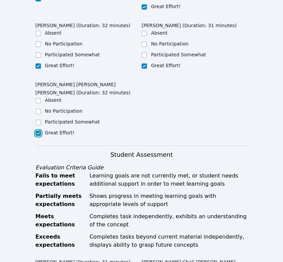
scroll to position [490, 0]
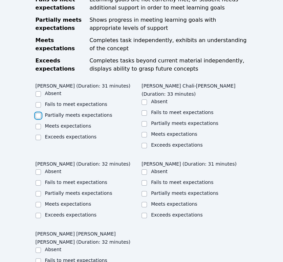
click at [40, 113] on input "Partially meets expectations" at bounding box center [38, 115] width 5 height 5
checkbox input "true"
click at [143, 121] on input "Partially meets expectations" at bounding box center [144, 123] width 5 height 5
checkbox input "true"
click at [37, 191] on input "Partially meets expectations" at bounding box center [38, 193] width 5 height 5
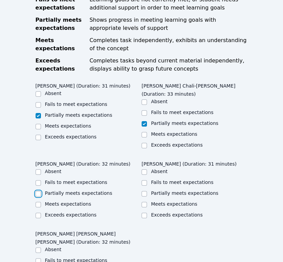
checkbox input "true"
click at [142, 191] on input "Partially meets expectations" at bounding box center [144, 193] width 5 height 5
checkbox input "true"
click at [35, 232] on div "Home Sessions Study Groups Students Messages Open user menu Diana Andrade Open …" at bounding box center [141, 63] width 283 height 1106
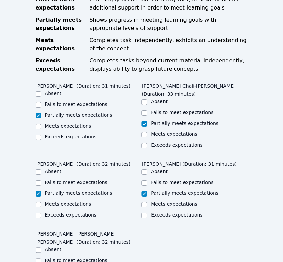
checkbox input "true"
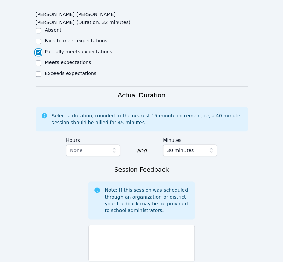
scroll to position [753, 0]
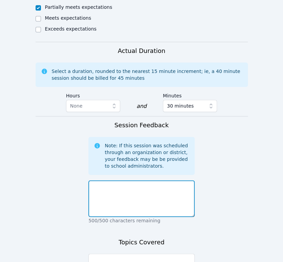
click at [159, 180] on textarea at bounding box center [142, 198] width 106 height 37
type textarea "T"
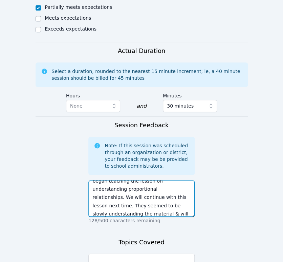
scroll to position [46, 0]
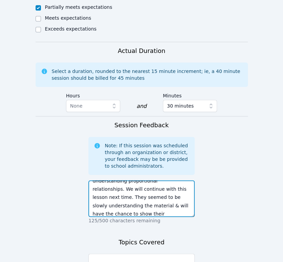
type textarea "They tried to do a proportional relationship problem on their own as a warm up …"
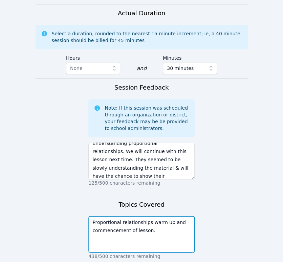
type textarea "Proportional relationships warm up and commencement of lesson."
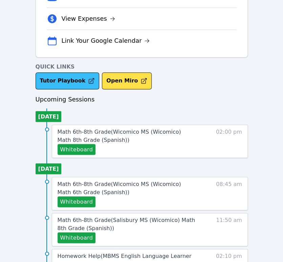
scroll to position [226, 0]
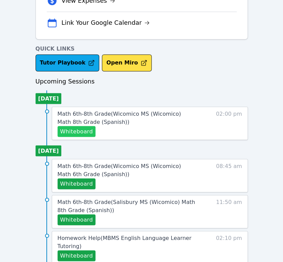
click at [80, 133] on button "Whiteboard" at bounding box center [77, 131] width 38 height 11
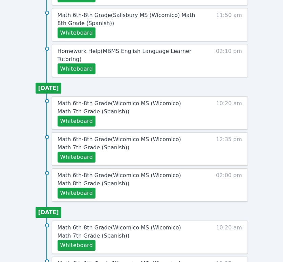
scroll to position [414, 0]
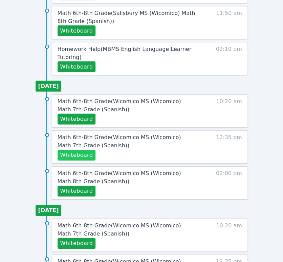
click at [84, 154] on button "Whiteboard" at bounding box center [77, 155] width 38 height 11
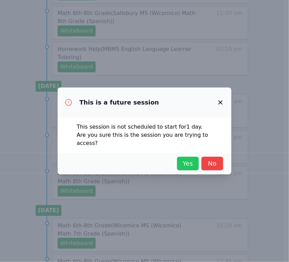
click at [184, 160] on span "Yes" at bounding box center [187, 163] width 15 height 9
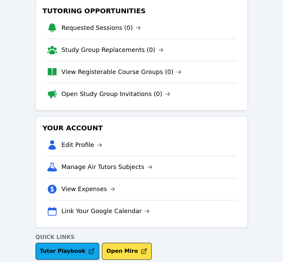
scroll to position [301, 0]
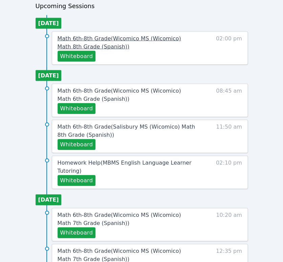
click at [117, 43] on link "Math 6th-8th Grade ( Wicomico MS (Wicomico) Math 8th Grade (Spanish) )" at bounding box center [127, 42] width 139 height 16
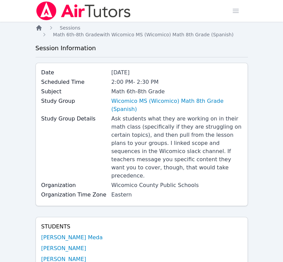
click at [40, 28] on icon "Breadcrumb" at bounding box center [38, 27] width 5 height 5
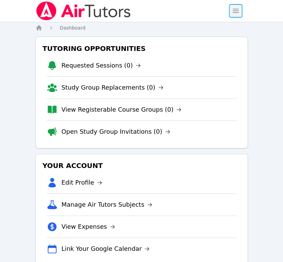
click at [234, 13] on span "button" at bounding box center [236, 10] width 15 height 15
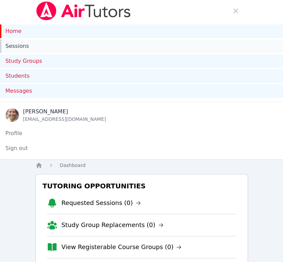
click at [24, 49] on link "Sessions" at bounding box center [141, 46] width 283 height 14
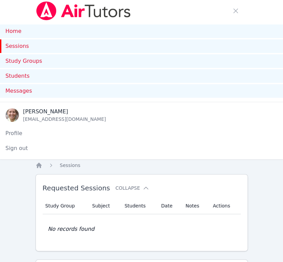
click at [19, 49] on link "Sessions" at bounding box center [141, 46] width 283 height 14
click at [5, 43] on link "Sessions" at bounding box center [141, 46] width 283 height 14
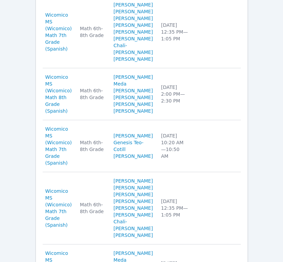
scroll to position [678, 0]
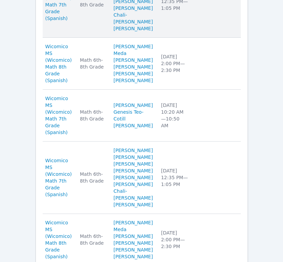
click at [169, 12] on div "Fri Sep 19 12:35 PM — 1:05 PM" at bounding box center [174, 1] width 27 height 20
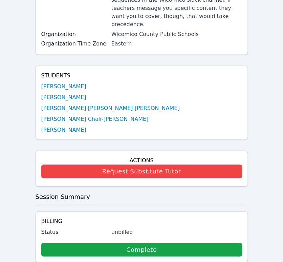
scroll to position [377, 0]
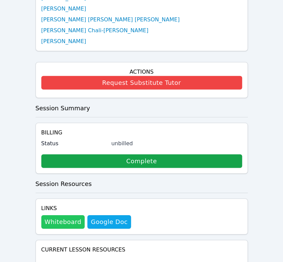
click at [68, 215] on button "Whiteboard" at bounding box center [63, 222] width 44 height 14
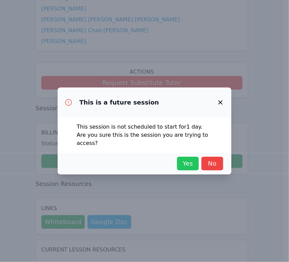
click at [187, 157] on button "Yes" at bounding box center [188, 164] width 22 height 14
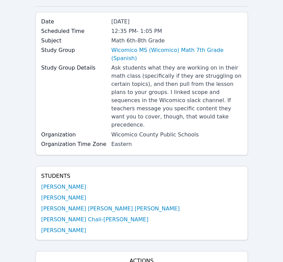
scroll to position [0, 0]
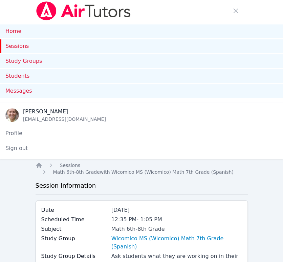
click at [19, 45] on link "Sessions" at bounding box center [141, 46] width 283 height 14
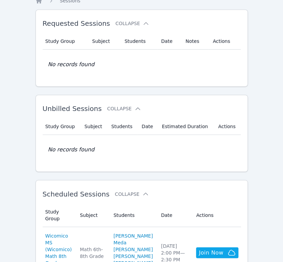
scroll to position [226, 0]
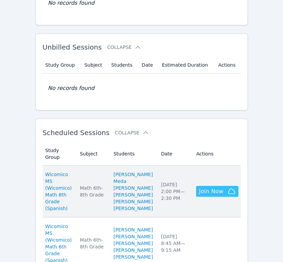
click at [217, 196] on button "Join Now" at bounding box center [217, 190] width 42 height 11
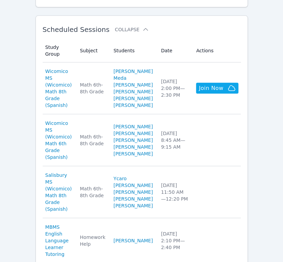
scroll to position [339, 0]
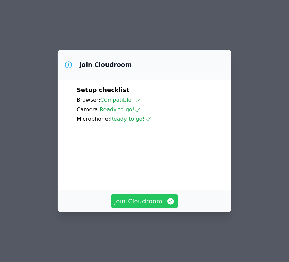
click at [146, 206] on span "Join Cloudroom" at bounding box center [144, 200] width 61 height 9
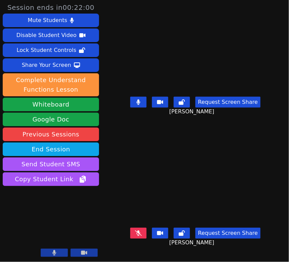
click at [145, 230] on button at bounding box center [138, 233] width 16 height 11
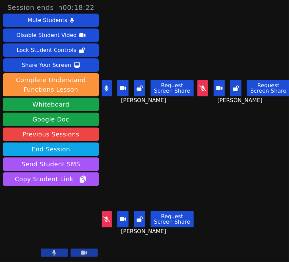
click at [199, 89] on button at bounding box center [202, 88] width 11 height 16
drag, startPoint x: 108, startPoint y: 89, endPoint x: 113, endPoint y: 90, distance: 5.1
click at [107, 89] on button at bounding box center [106, 88] width 11 height 16
click at [203, 88] on icon at bounding box center [202, 87] width 7 height 5
click at [200, 85] on icon at bounding box center [202, 87] width 7 height 5
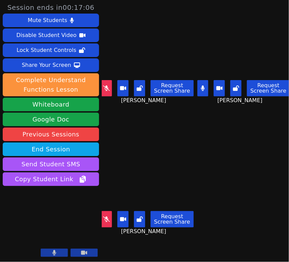
click at [107, 87] on icon at bounding box center [106, 87] width 7 height 5
click at [109, 216] on icon at bounding box center [106, 218] width 7 height 5
click at [199, 89] on icon at bounding box center [202, 87] width 7 height 5
click at [230, 91] on button at bounding box center [235, 88] width 11 height 16
click at [143, 91] on button at bounding box center [139, 88] width 11 height 16
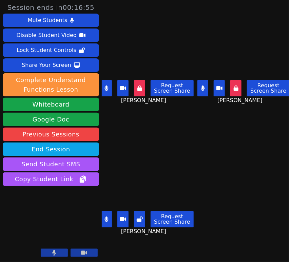
click at [142, 216] on icon at bounding box center [140, 218] width 6 height 5
drag, startPoint x: 106, startPoint y: 87, endPoint x: 105, endPoint y: 101, distance: 13.6
click at [105, 87] on icon at bounding box center [106, 87] width 4 height 5
click at [106, 216] on icon at bounding box center [106, 218] width 4 height 5
click at [201, 88] on icon at bounding box center [203, 87] width 4 height 5
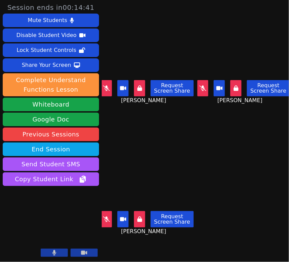
click at [203, 87] on icon at bounding box center [202, 87] width 7 height 5
click at [114, 83] on div "Request Screen Share" at bounding box center [147, 88] width 93 height 16
click at [109, 87] on icon at bounding box center [106, 87] width 7 height 5
click at [107, 219] on button at bounding box center [106, 219] width 11 height 16
click at [109, 92] on button at bounding box center [106, 88] width 11 height 16
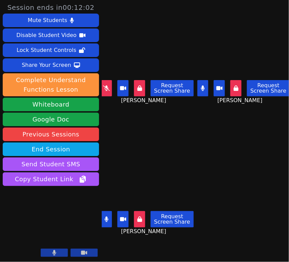
click at [106, 85] on icon at bounding box center [106, 87] width 7 height 5
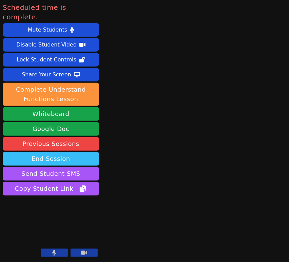
click at [49, 152] on button "End Session" at bounding box center [51, 159] width 96 height 14
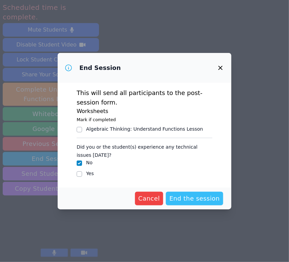
click at [188, 203] on button "End the session" at bounding box center [194, 199] width 57 height 14
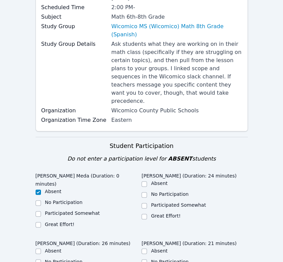
scroll to position [226, 0]
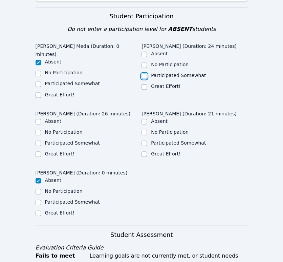
click at [145, 73] on input "Participated Somewhat" at bounding box center [144, 75] width 5 height 5
checkbox input "true"
click at [167, 140] on label "Participated Somewhat" at bounding box center [178, 142] width 55 height 5
click at [147, 140] on input "Participated Somewhat" at bounding box center [144, 142] width 5 height 5
checkbox input "true"
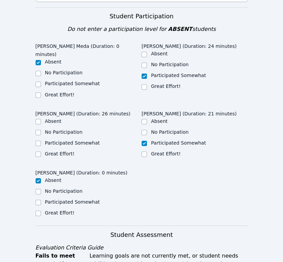
click at [169, 151] on label "Great Effort!" at bounding box center [166, 153] width 30 height 5
click at [147, 151] on input "Great Effort!" at bounding box center [144, 153] width 5 height 5
checkbox input "true"
checkbox input "false"
click at [61, 151] on label "Great Effort!" at bounding box center [60, 153] width 30 height 5
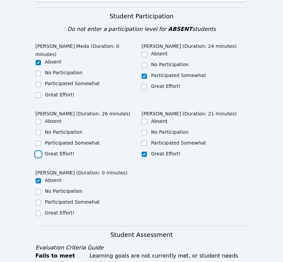
click at [41, 151] on input "Great Effort!" at bounding box center [38, 153] width 5 height 5
checkbox input "true"
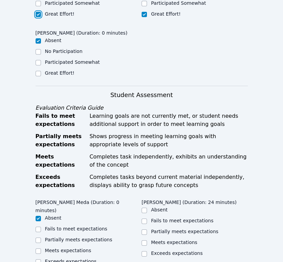
scroll to position [452, 0]
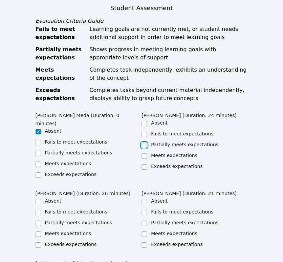
click at [145, 142] on input "Partially meets expectations" at bounding box center [144, 144] width 5 height 5
checkbox input "true"
click at [146, 220] on input "Partially meets expectations" at bounding box center [144, 222] width 5 height 5
checkbox input "true"
click at [34, 184] on div "Home Sessions Study Groups Students Messages Open user menu [PERSON_NAME] Open …" at bounding box center [141, 93] width 283 height 1090
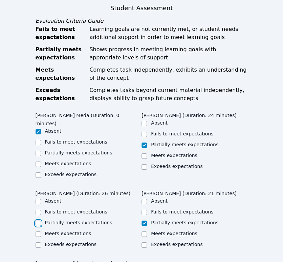
click at [38, 220] on input "Partially meets expectations" at bounding box center [38, 222] width 5 height 5
checkbox input "true"
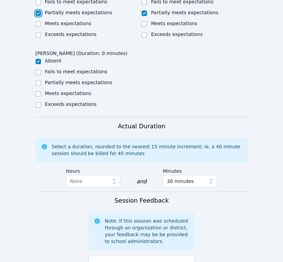
scroll to position [678, 0]
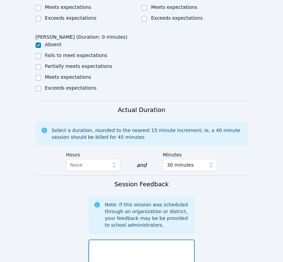
click at [157, 239] on textarea at bounding box center [142, 257] width 106 height 37
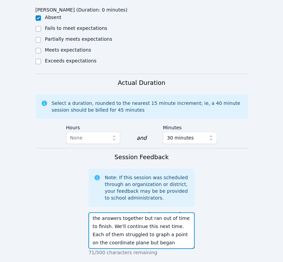
scroll to position [788, 0]
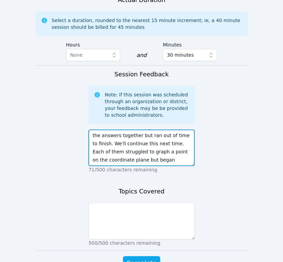
type textarea "Each student was guided to the whiteboard and reminded of the expectations and …"
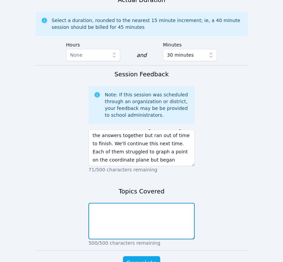
click at [166, 202] on textarea at bounding box center [142, 220] width 106 height 37
type textarea "g"
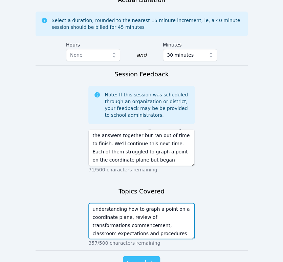
type textarea "understanding how to graph a point on a coordinate plane, review of transformat…"
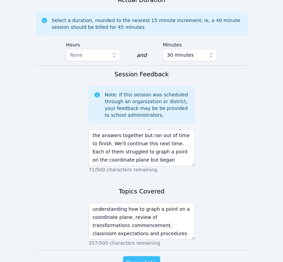
click at [153, 258] on span "Complete" at bounding box center [141, 262] width 31 height 9
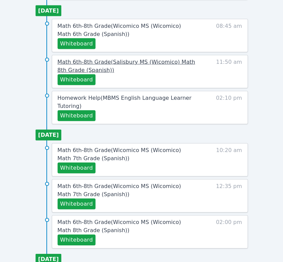
scroll to position [414, 0]
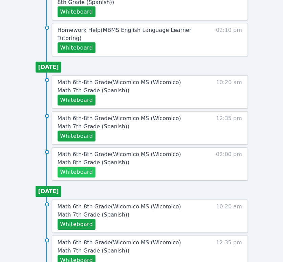
click at [84, 171] on button "Whiteboard" at bounding box center [77, 171] width 38 height 11
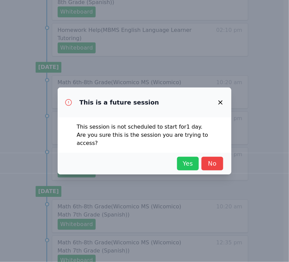
click at [187, 159] on span "Yes" at bounding box center [187, 163] width 15 height 9
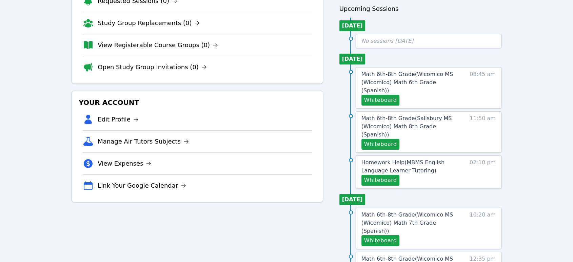
scroll to position [0, 0]
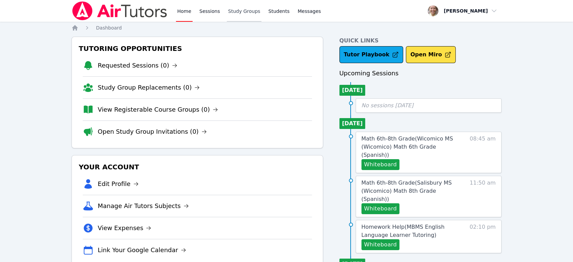
click at [239, 11] on link "Study Groups" at bounding box center [244, 11] width 35 height 22
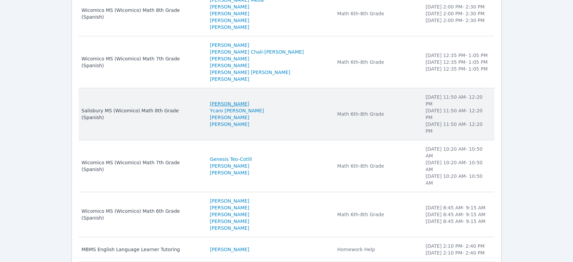
scroll to position [125, 0]
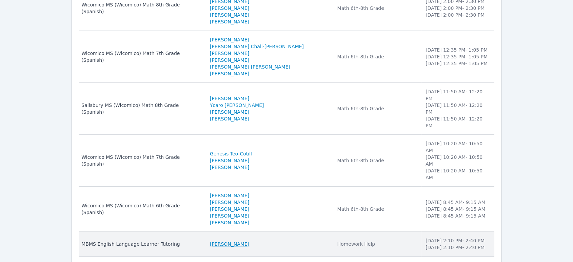
click at [230, 240] on link "[PERSON_NAME]" at bounding box center [229, 243] width 39 height 7
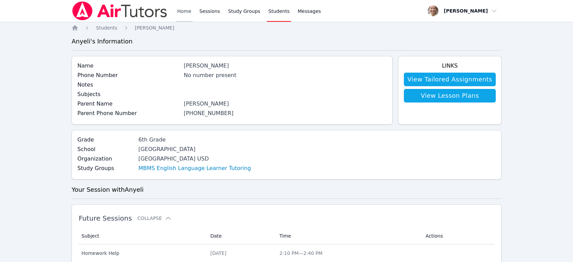
click at [180, 13] on link "Home" at bounding box center [184, 11] width 17 height 22
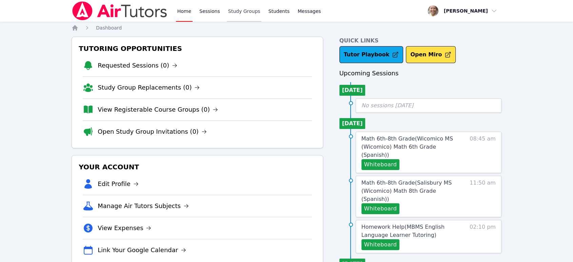
click at [232, 11] on link "Study Groups" at bounding box center [244, 11] width 35 height 22
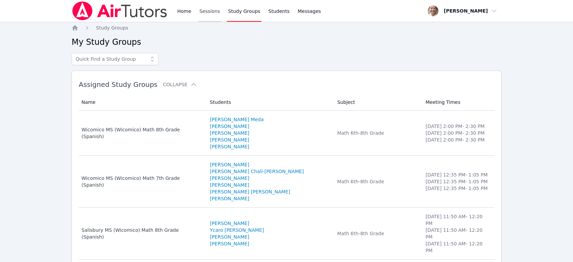
click at [207, 12] on link "Sessions" at bounding box center [209, 11] width 23 height 22
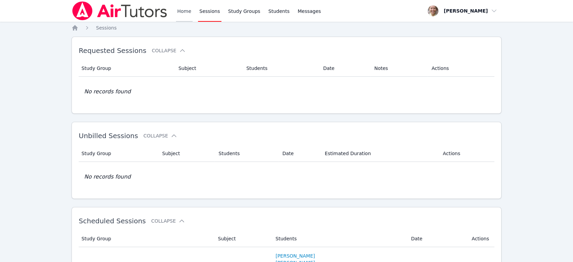
click at [186, 10] on link "Home" at bounding box center [184, 11] width 17 height 22
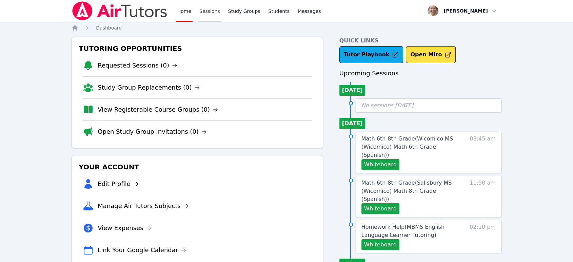
click at [206, 13] on link "Sessions" at bounding box center [209, 11] width 23 height 22
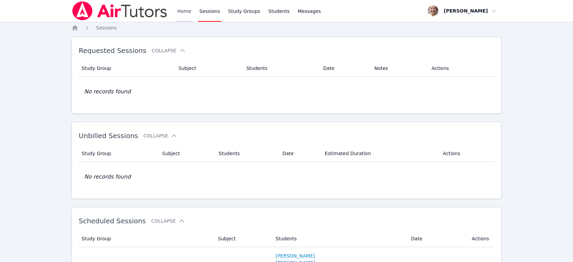
click at [182, 13] on link "Home" at bounding box center [184, 11] width 17 height 22
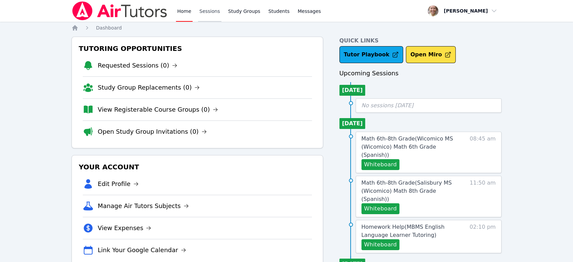
click at [204, 14] on link "Sessions" at bounding box center [209, 11] width 23 height 22
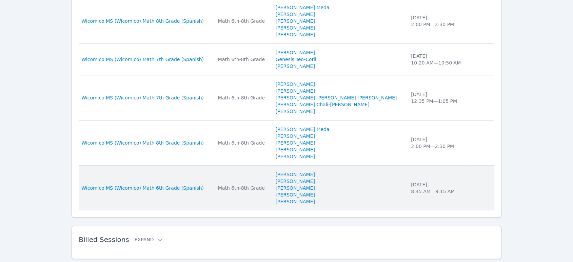
scroll to position [451, 0]
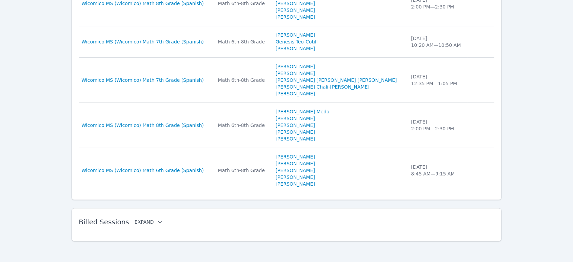
click at [149, 221] on button "Expand" at bounding box center [149, 221] width 29 height 7
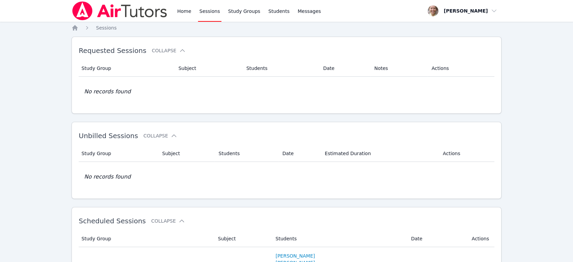
scroll to position [0, 0]
click at [244, 12] on link "Study Groups" at bounding box center [244, 11] width 35 height 22
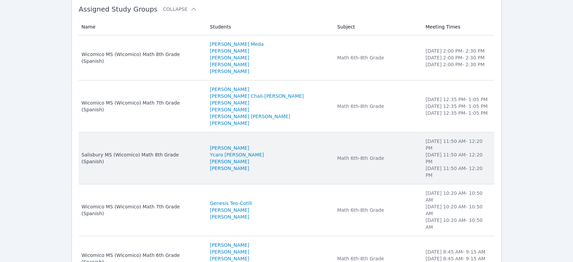
scroll to position [113, 0]
